Goal: Information Seeking & Learning: Learn about a topic

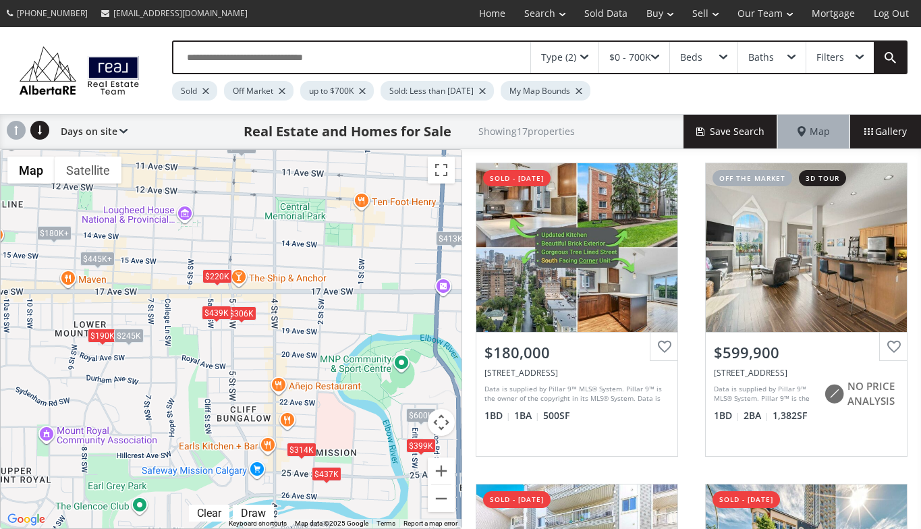
scroll to position [584, 0]
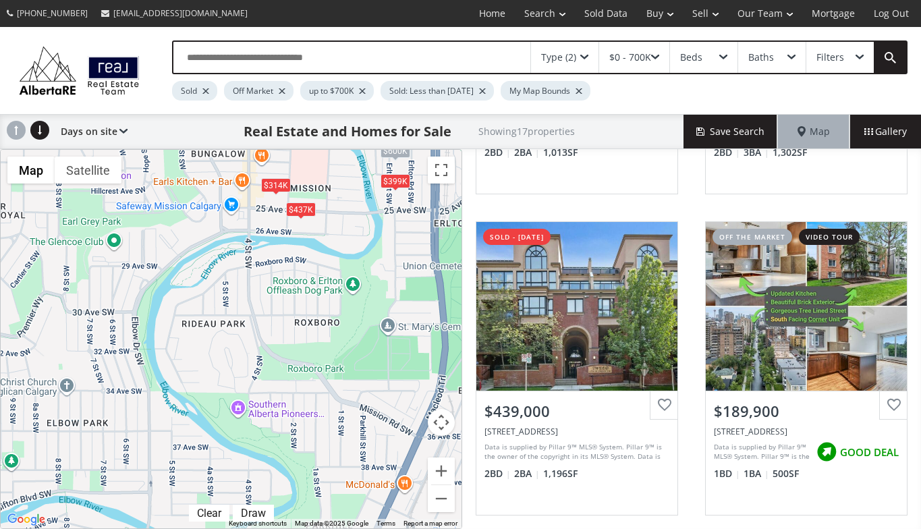
drag, startPoint x: 223, startPoint y: 468, endPoint x: 197, endPoint y: 204, distance: 265.1
click at [197, 204] on div "$180K+ $600K $306K $445K+ $439K $180K+ $190K $413K+ $314K $399K $220K $437K $45…" at bounding box center [231, 339] width 461 height 379
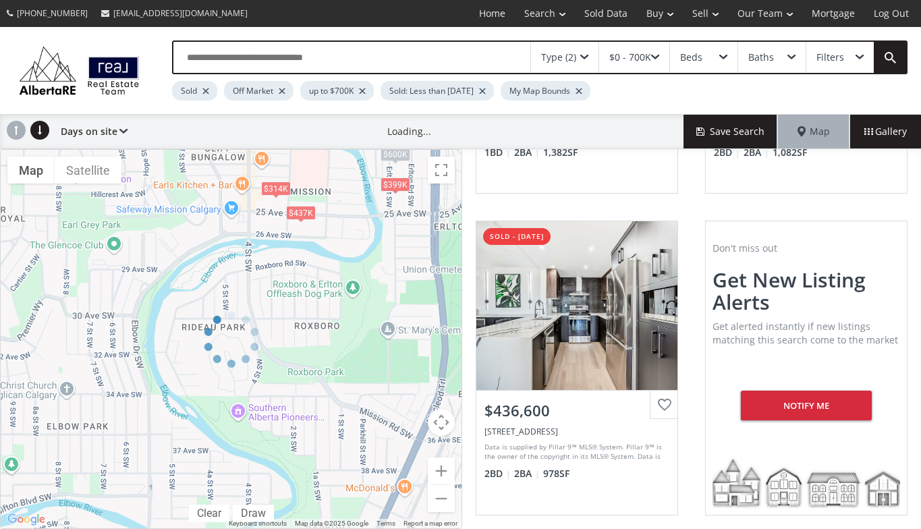
scroll to position [263, 0]
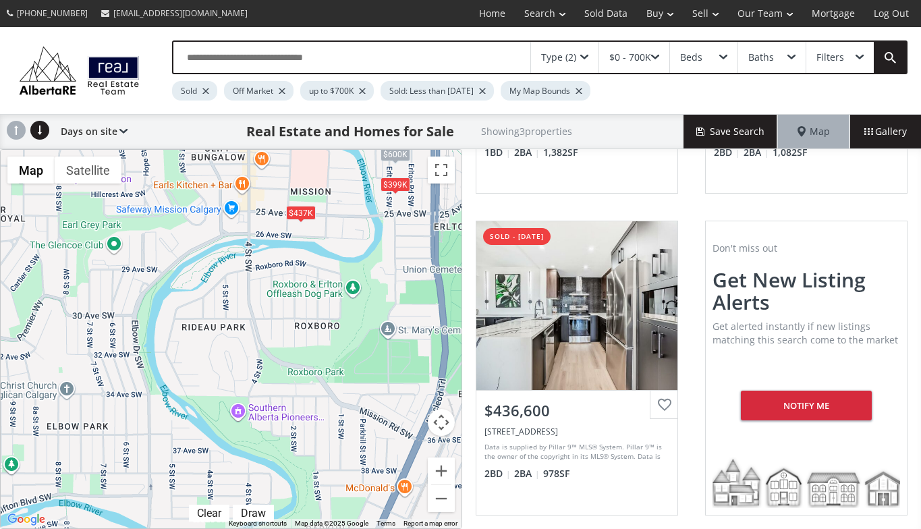
click at [232, 381] on div "$600K $399K $437K" at bounding box center [231, 339] width 461 height 379
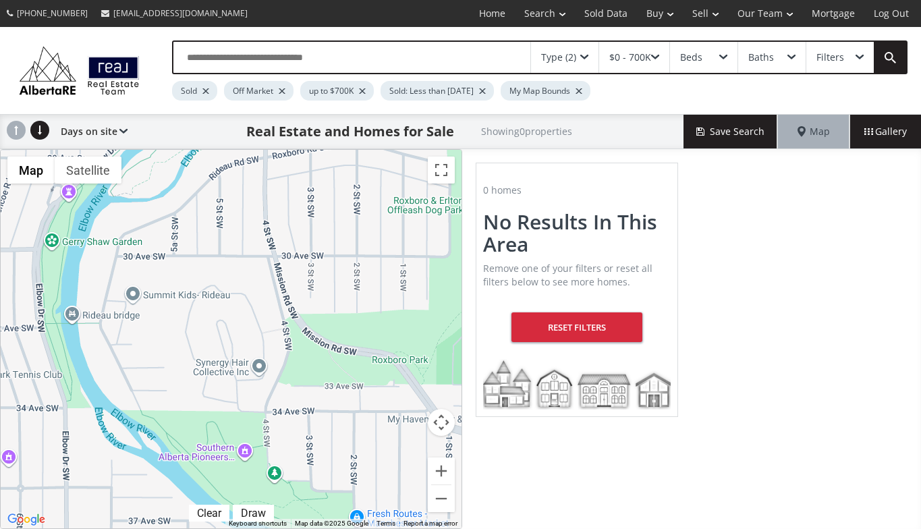
click at [231, 377] on div at bounding box center [231, 339] width 461 height 379
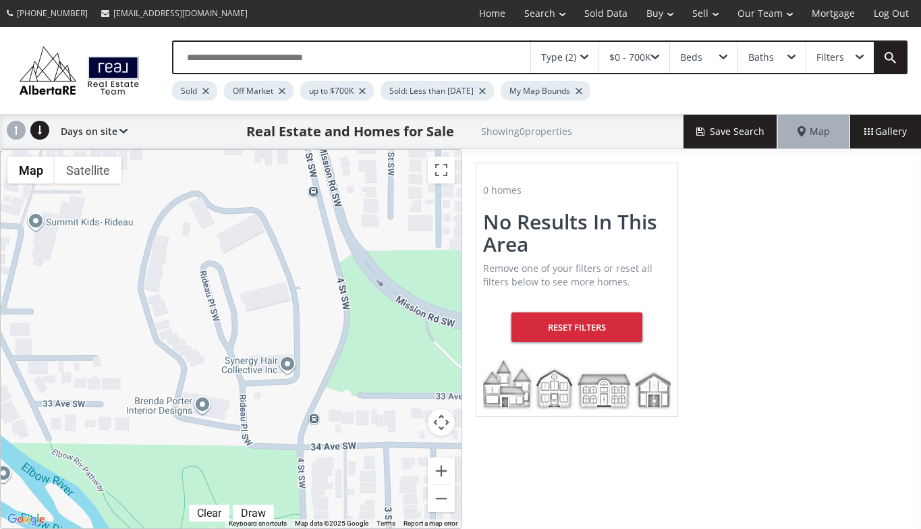
click at [227, 373] on div at bounding box center [231, 339] width 461 height 379
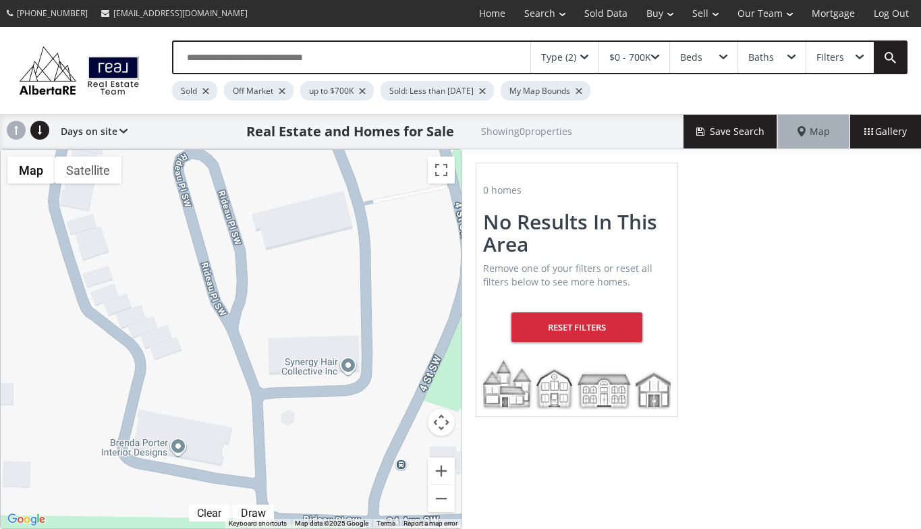
click at [418, 90] on div "Sold: Less than [DATE]" at bounding box center [437, 91] width 113 height 20
click at [558, 55] on div "Type (2)" at bounding box center [558, 57] width 35 height 9
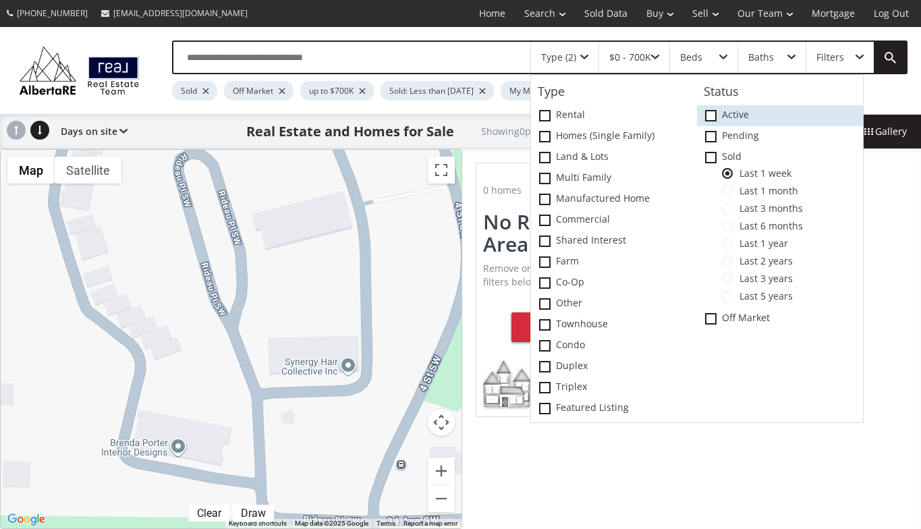
click at [713, 111] on span at bounding box center [710, 115] width 11 height 11
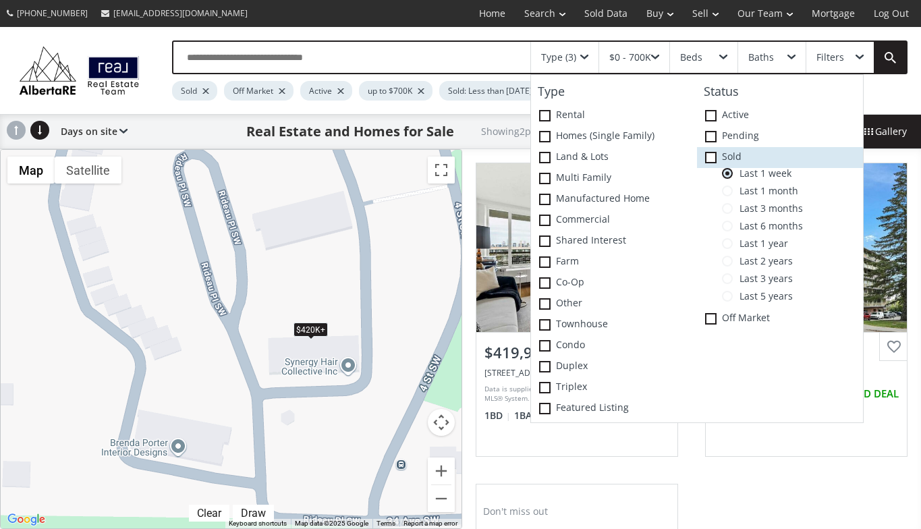
click at [0, 0] on icon at bounding box center [0, 0] width 0 height 0
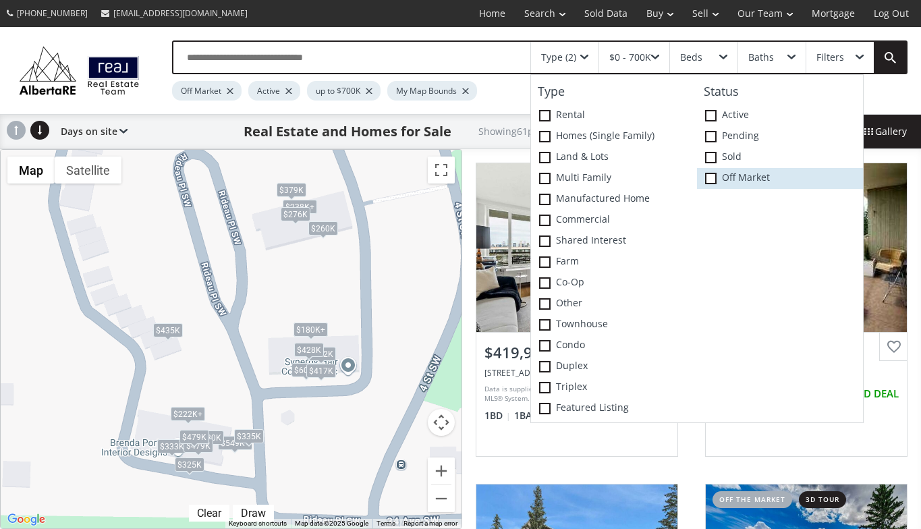
click at [0, 0] on icon at bounding box center [0, 0] width 0 height 0
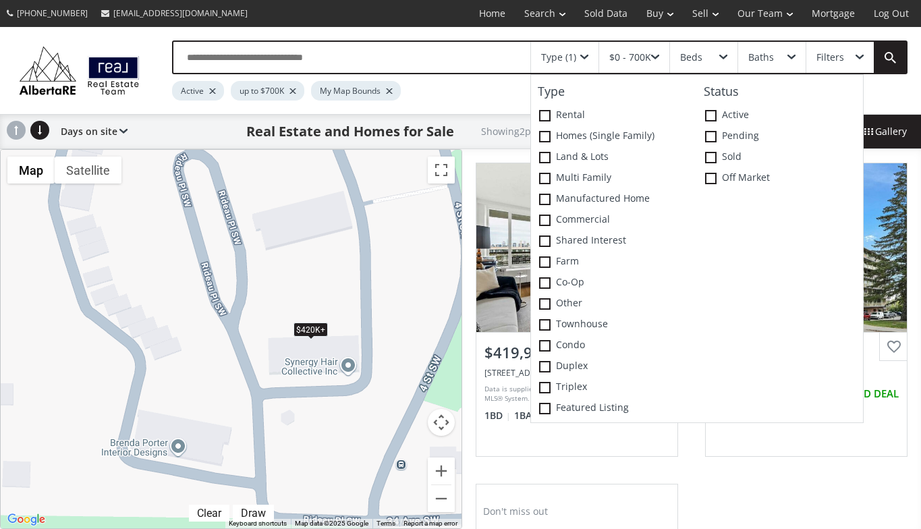
click at [478, 100] on div "Active up to $700K My Map Bounds" at bounding box center [489, 87] width 634 height 26
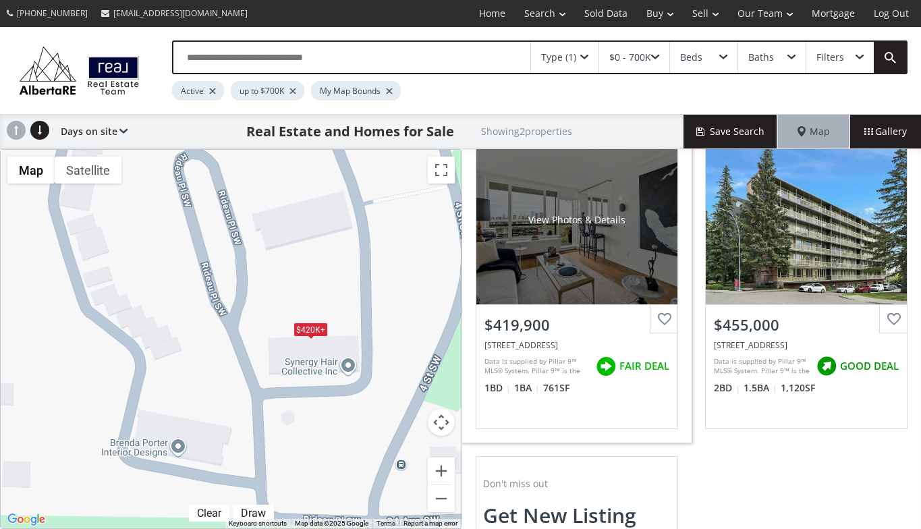
scroll to position [31, 0]
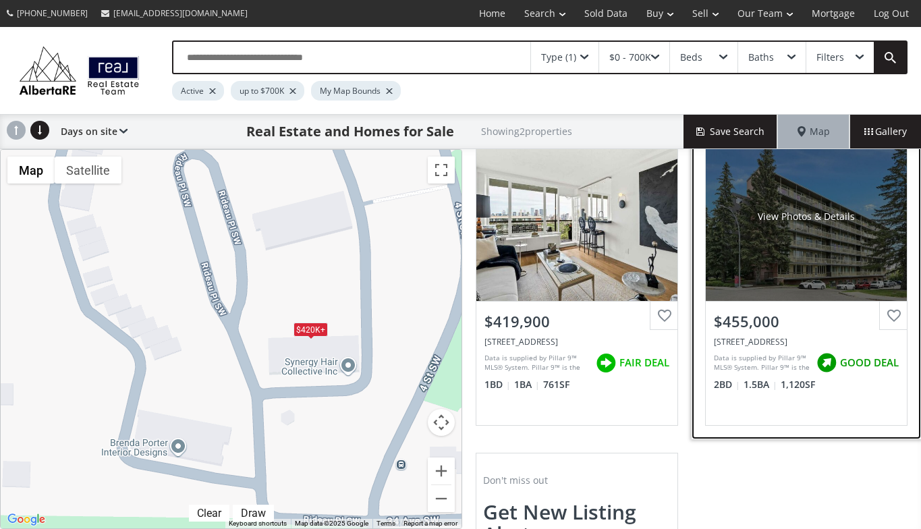
click at [813, 192] on div "View Photos & Details" at bounding box center [806, 216] width 201 height 169
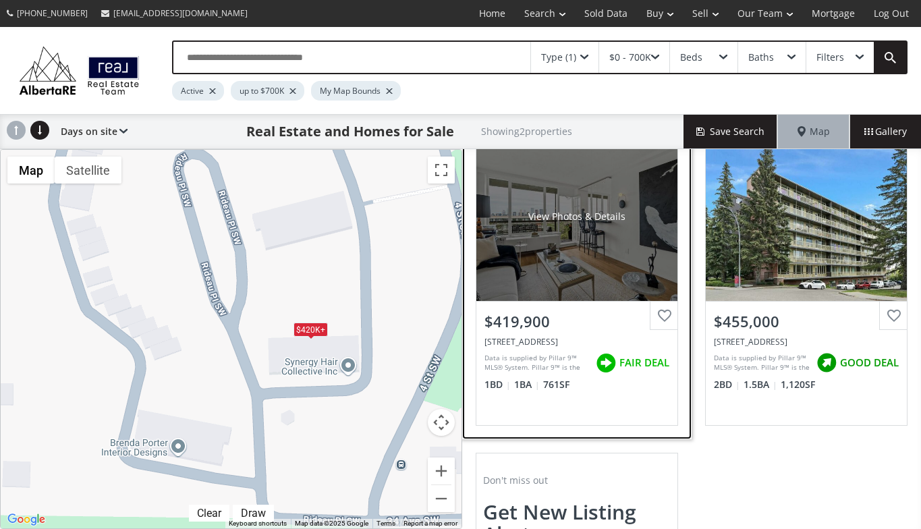
click at [529, 258] on div "View Photos & Details" at bounding box center [576, 216] width 201 height 169
click at [574, 305] on div "$419,900" at bounding box center [576, 319] width 201 height 34
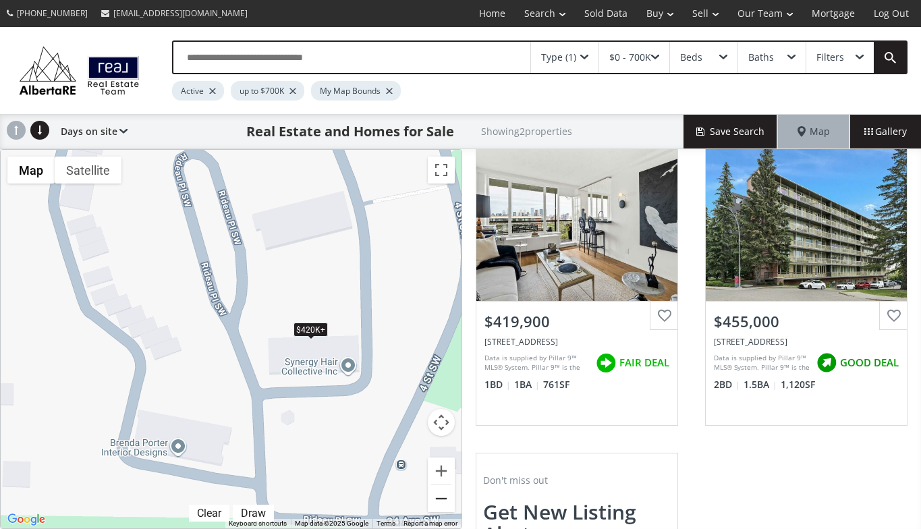
click at [441, 493] on button "Zoom out" at bounding box center [441, 498] width 27 height 27
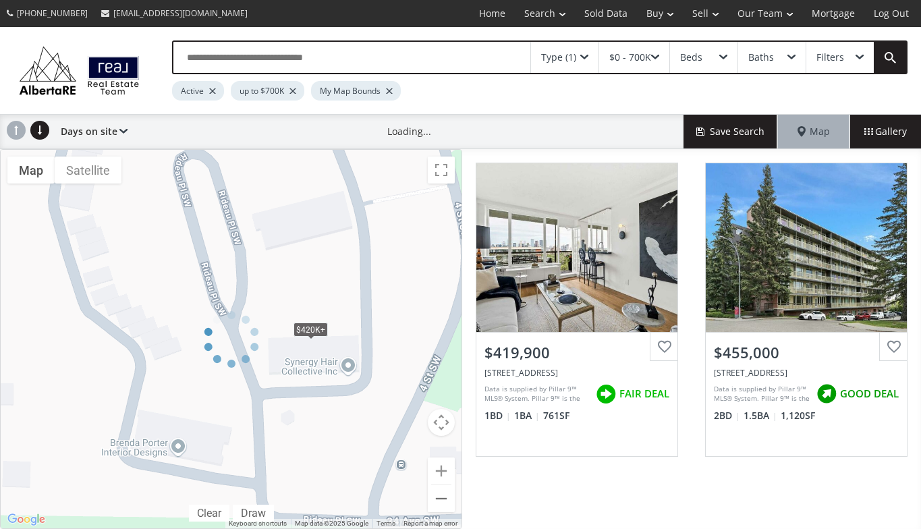
scroll to position [0, 0]
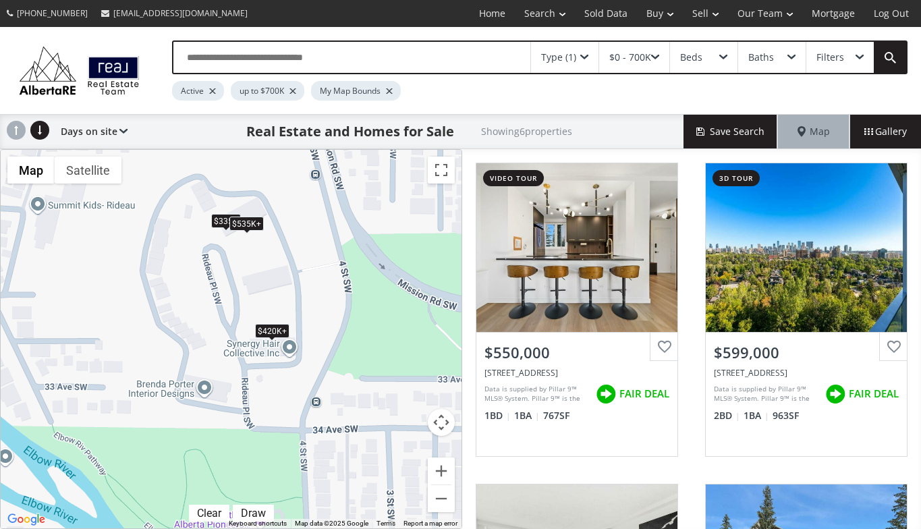
click at [254, 218] on div "$535K+" at bounding box center [246, 224] width 34 height 14
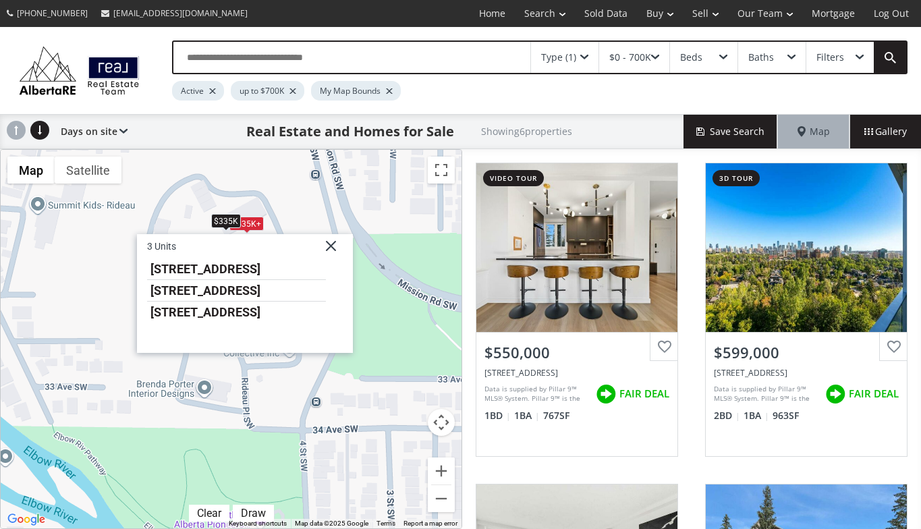
click at [257, 173] on div "$535K+ $535K+ $420K+ $420K+ $535K+ $335K 3 Units [STREET_ADDRESS] [STREET_ADDRE…" at bounding box center [231, 339] width 461 height 379
